Goal: Transaction & Acquisition: Purchase product/service

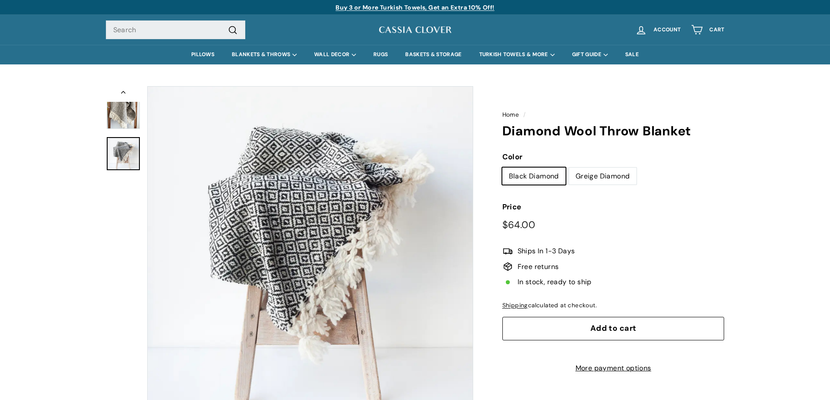
click at [129, 122] on img at bounding box center [123, 108] width 33 height 42
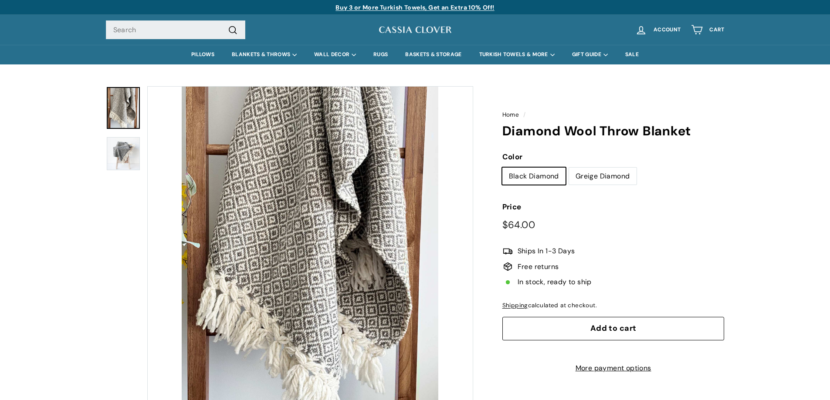
click at [593, 173] on label "Greige Diamond" at bounding box center [603, 176] width 68 height 17
click at [569, 168] on input "Greige Diamond" at bounding box center [568, 167] width 0 height 0
radio input "true"
click at [536, 182] on label "Black Diamond" at bounding box center [533, 176] width 63 height 17
click at [502, 168] on input "Black Diamond" at bounding box center [502, 167] width 0 height 0
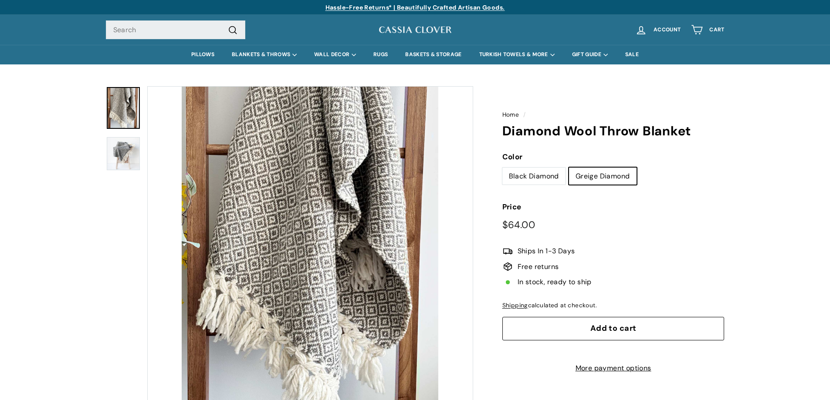
radio input "true"
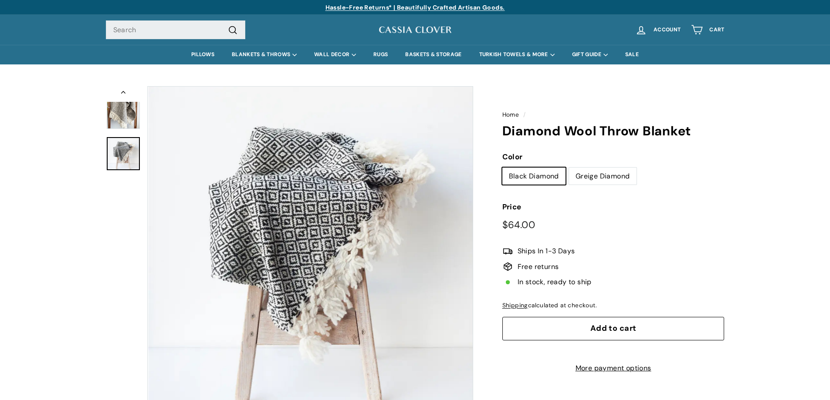
click at [581, 182] on label "Greige Diamond" at bounding box center [603, 176] width 68 height 17
click at [569, 168] on input "Greige Diamond" at bounding box center [568, 167] width 0 height 0
radio input "true"
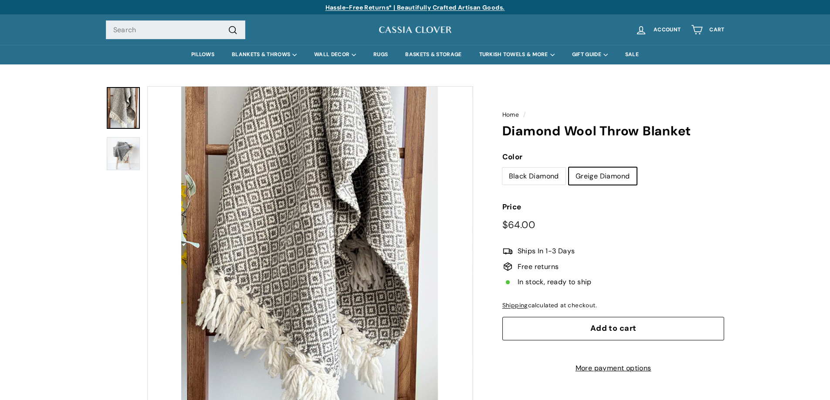
click at [515, 181] on label "Black Diamond" at bounding box center [533, 176] width 63 height 17
click at [502, 168] on input "Black Diamond" at bounding box center [502, 167] width 0 height 0
radio input "true"
